Goal: Check status: Check status

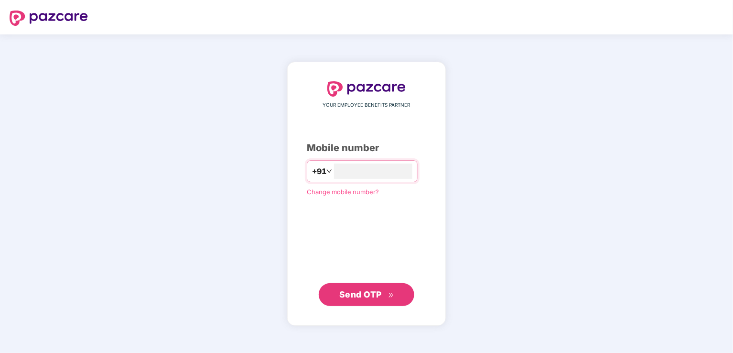
type input "**********"
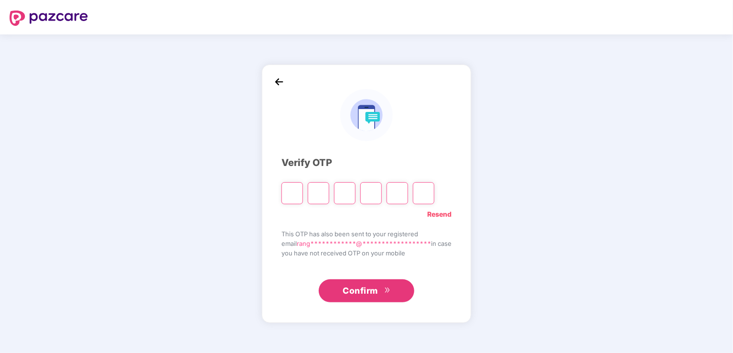
type input "*"
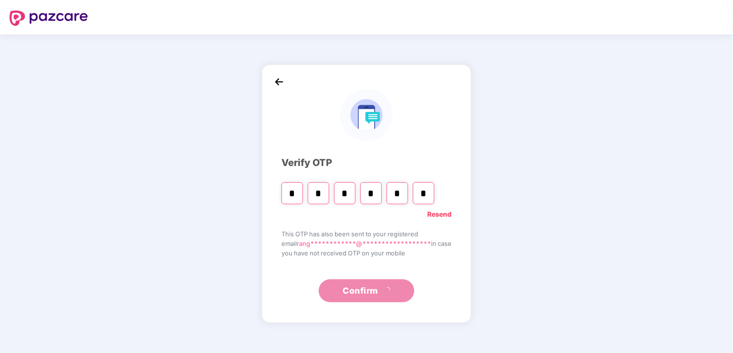
type input "*"
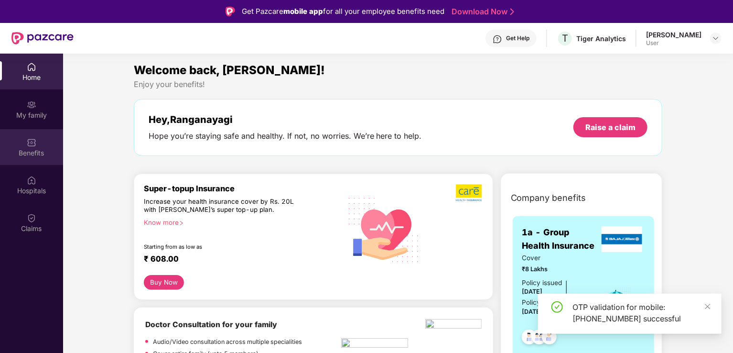
click at [27, 160] on div "Benefits" at bounding box center [31, 147] width 63 height 36
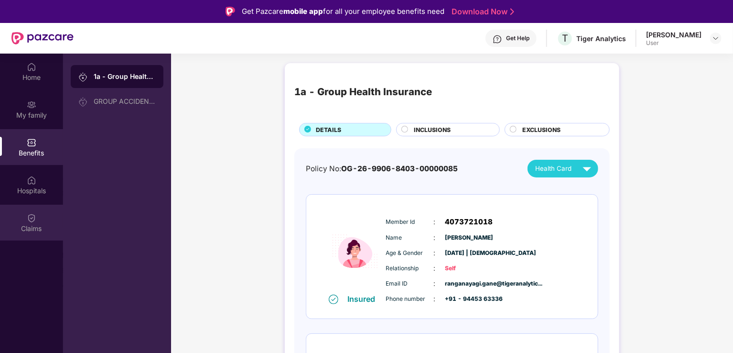
click at [31, 234] on div "Claims" at bounding box center [31, 223] width 63 height 36
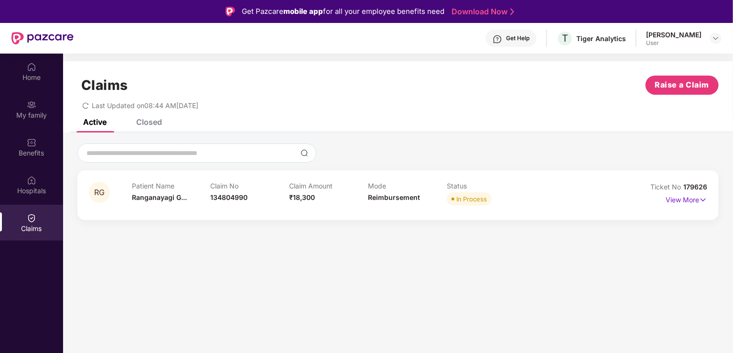
click at [708, 202] on div "RG Patient Name [PERSON_NAME] Claim No 134804990 Claim Amount ₹18,300 Mode Reim…" at bounding box center [398, 195] width 642 height 50
click at [696, 194] on p "View More" at bounding box center [687, 198] width 42 height 13
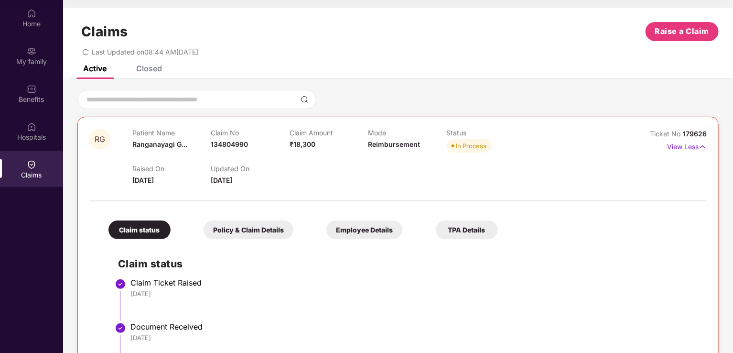
click at [646, 264] on h2 "Claim status" at bounding box center [407, 264] width 579 height 16
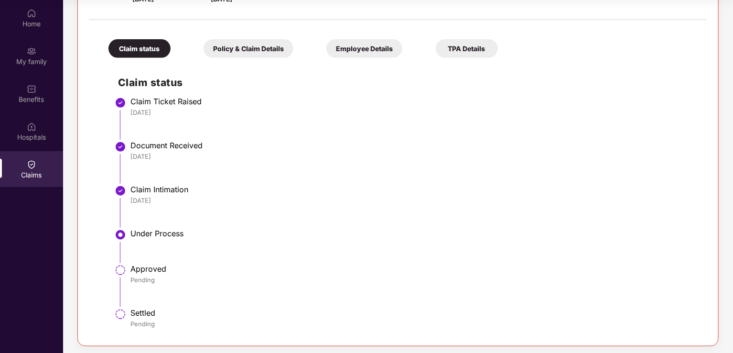
scroll to position [184, 0]
